Goal: Navigation & Orientation: Find specific page/section

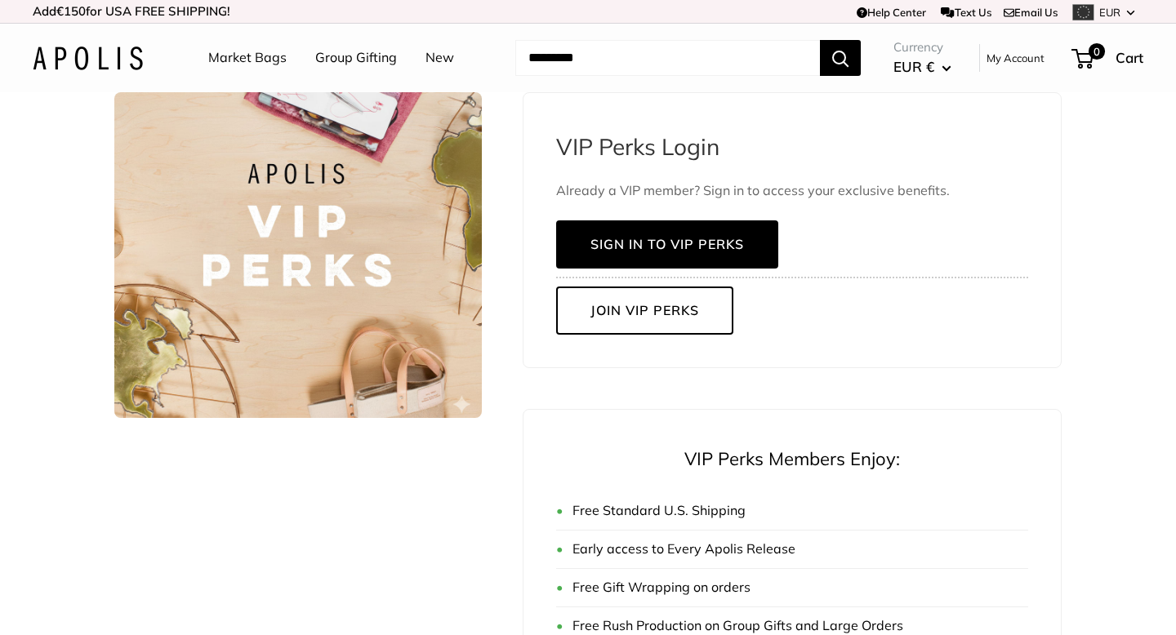
click at [913, 333] on div "VIP Perks Login Already a VIP member? Sign in to access your exclusive benefits…" at bounding box center [791, 230] width 539 height 276
